Goal: Task Accomplishment & Management: Manage account settings

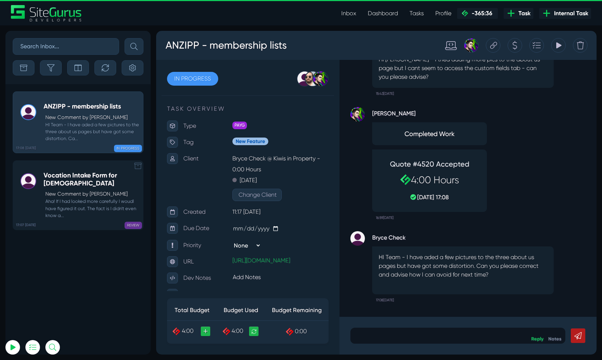
click at [136, 207] on small "Aha! If I had looked more carefully I woudl have figured it out. The fact is I …" at bounding box center [92, 208] width 96 height 21
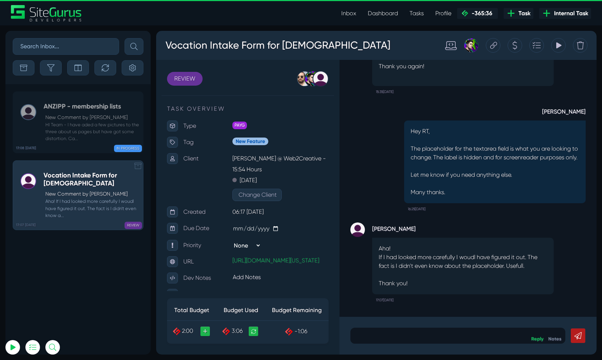
click at [136, 166] on icon at bounding box center [137, 165] width 7 height 7
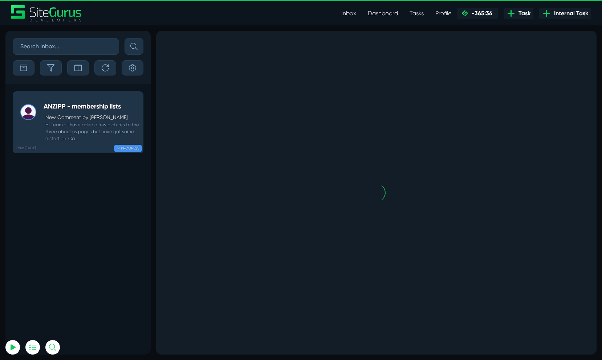
click at [350, 12] on link "Inbox" at bounding box center [349, 13] width 27 height 15
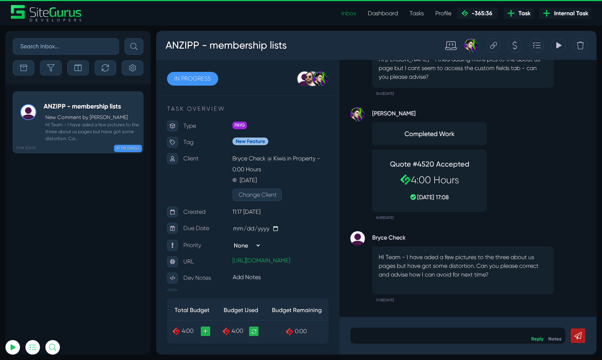
click at [386, 11] on link "Dashboard" at bounding box center [383, 13] width 42 height 15
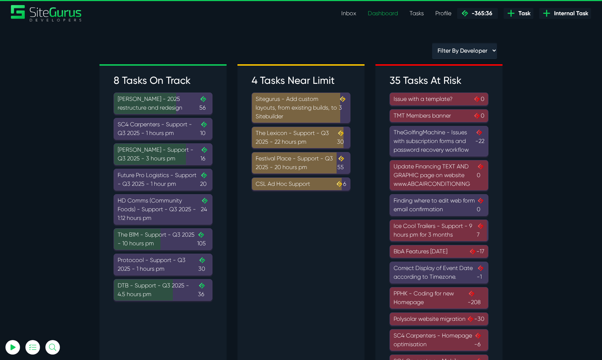
click at [156, 245] on div "The B1M - Support - Q3 2025 - 10 hours pm .cls-1{fill-rule:evenodd;fill:url(#li…" at bounding box center [163, 239] width 91 height 17
